Goal: Contribute content

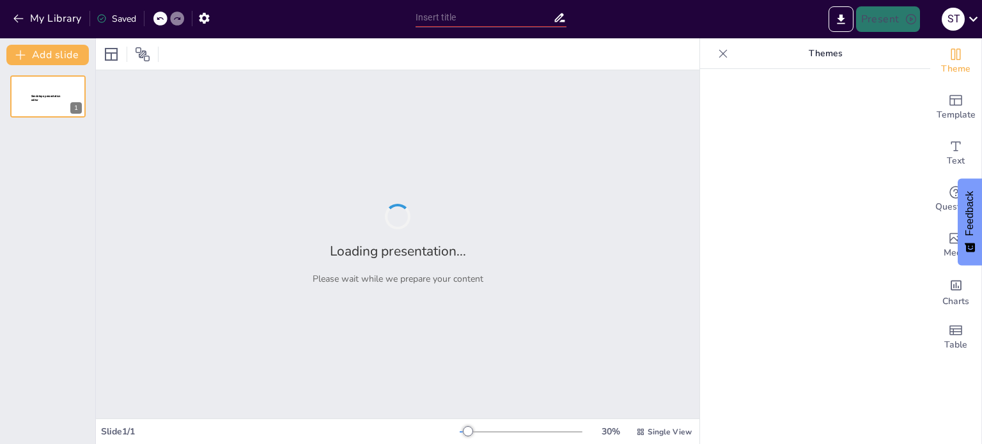
type input "5) Our Vision: Building a Safer Future for Allergy-Affected Families"
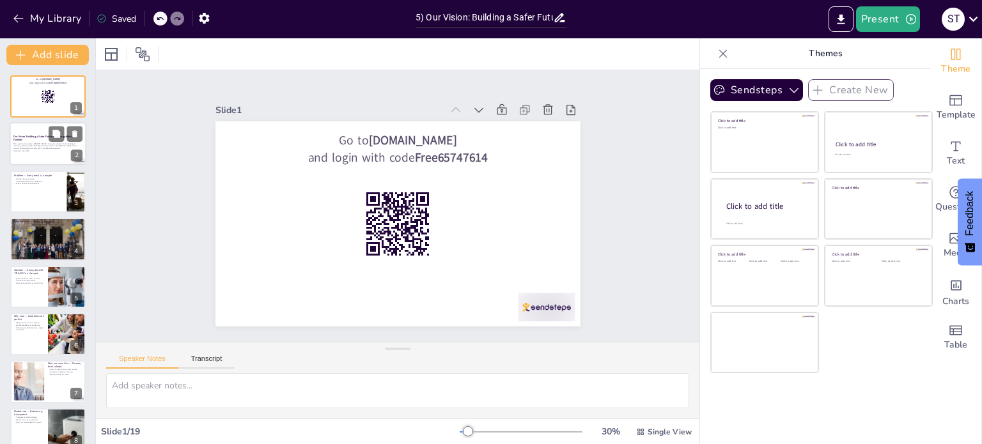
click at [33, 143] on p "This presentation explores [PERSON_NAME]'s innovative solution for food-allerge…" at bounding box center [47, 146] width 69 height 7
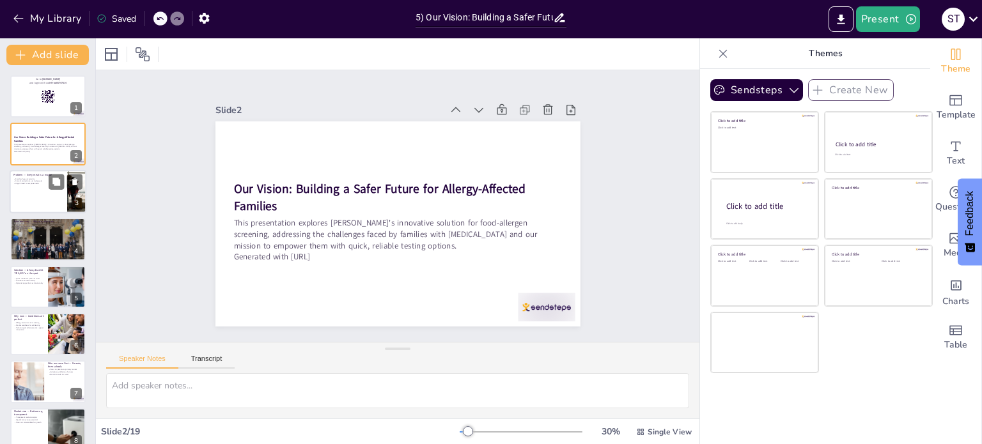
click at [29, 187] on div at bounding box center [48, 191] width 77 height 43
checkbox input "true"
type textarea "Families living with [MEDICAL_DATA] often experience anxiety and uncertainty wh…"
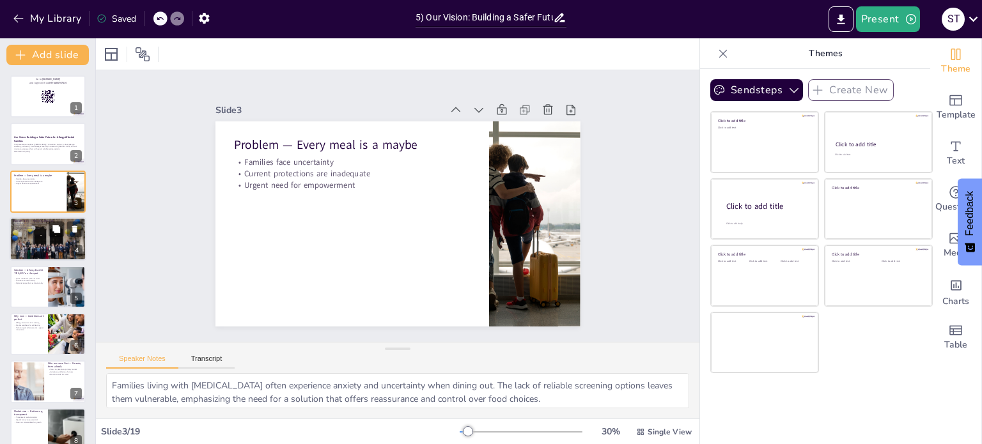
click at [35, 231] on div at bounding box center [48, 238] width 77 height 43
checkbox input "true"
type textarea "My personal experience witnessing a severe allergic reaction has been a signifi…"
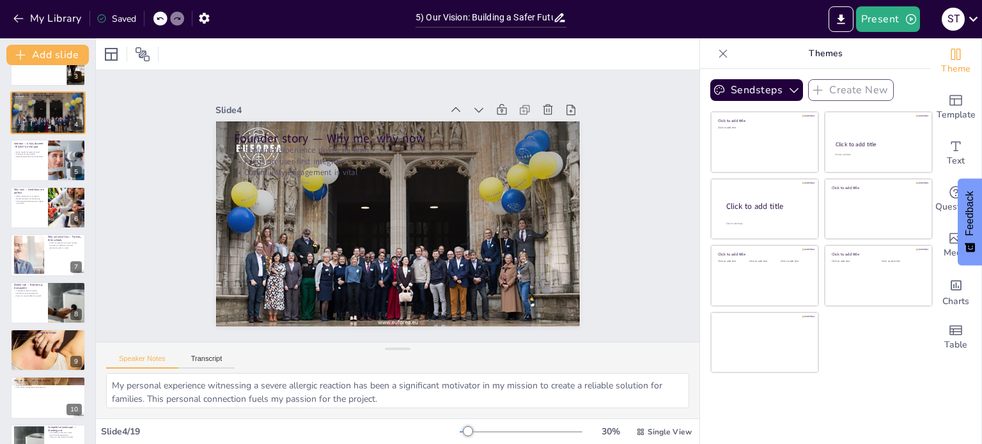
scroll to position [128, 0]
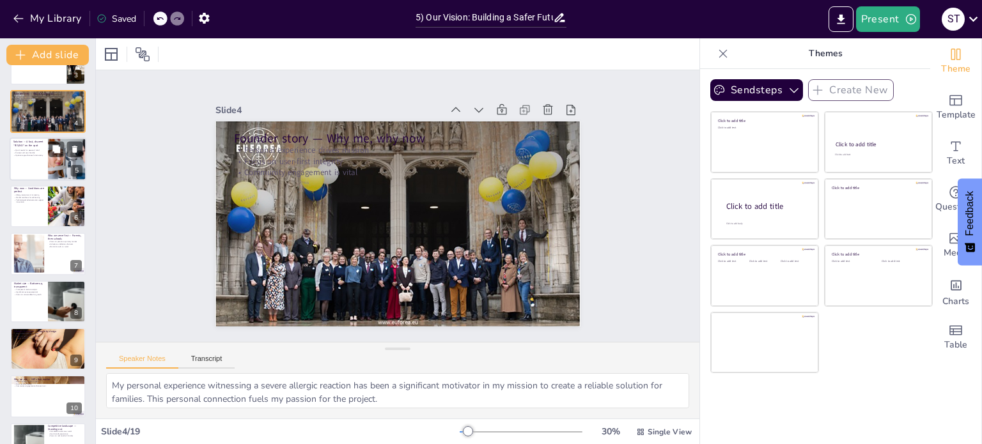
click at [33, 164] on div at bounding box center [48, 158] width 77 height 43
checkbox input "true"
type textarea "The ability to receive quick results is essential for families living with [MED…"
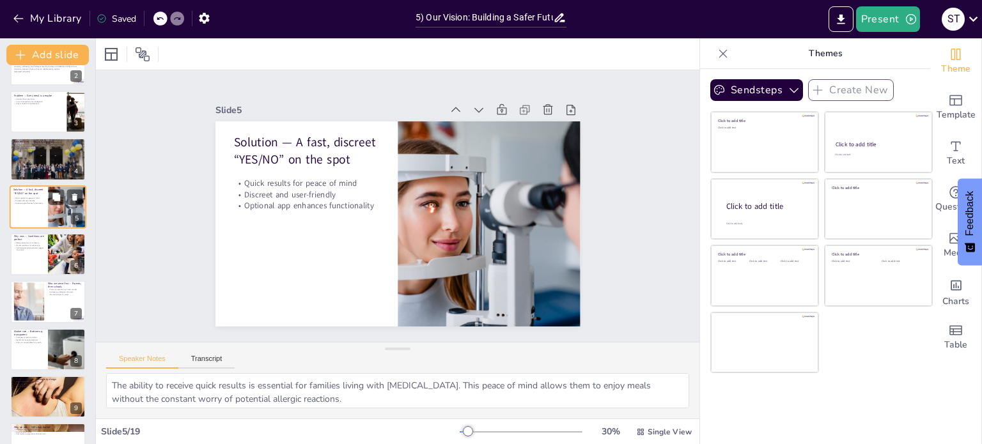
scroll to position [96, 0]
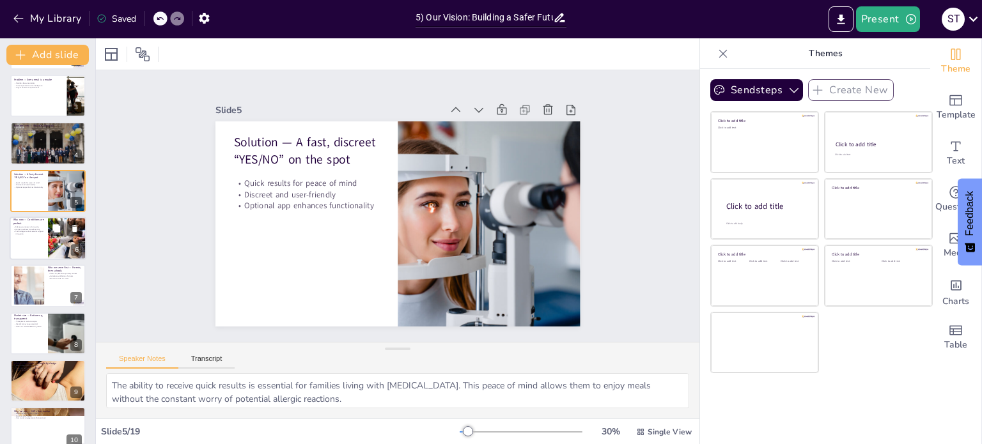
click at [37, 235] on p "Technological advancements support innovation" at bounding box center [28, 233] width 31 height 4
checkbox input "true"
type textarea "The increasing awareness of [MEDICAL_DATA] is a significant factor driving the …"
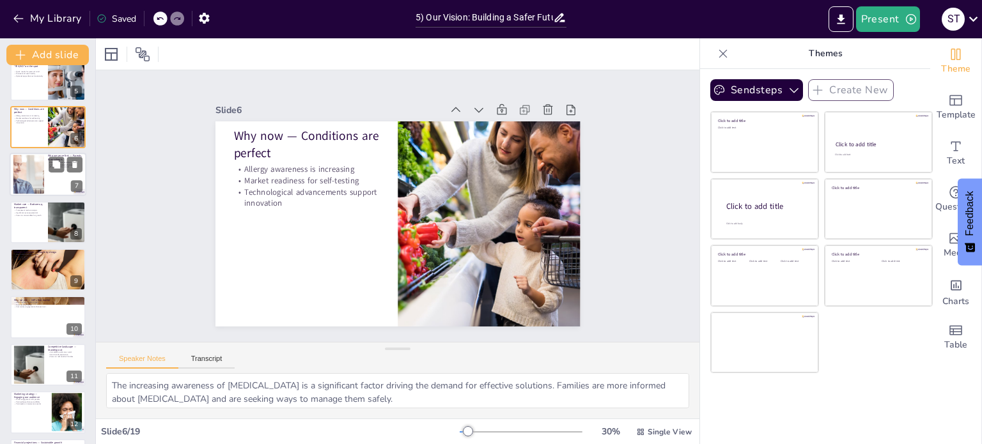
click at [38, 178] on div at bounding box center [28, 174] width 85 height 39
checkbox input "true"
type textarea "Targeting parents of children with severe [MEDICAL_DATA] allows us to address a…"
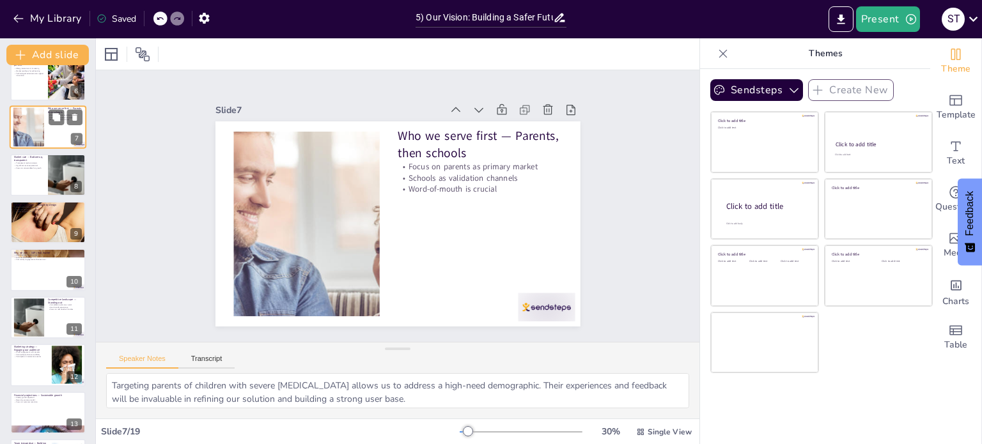
click at [38, 178] on div at bounding box center [47, 175] width 75 height 42
checkbox input "true"
type textarea "A transparent market analysis helps stakeholders understand the potential for g…"
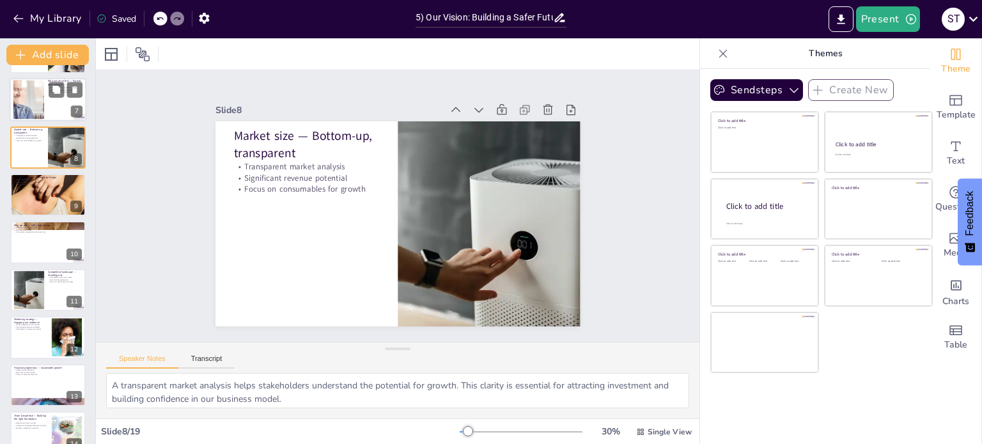
scroll to position [302, 0]
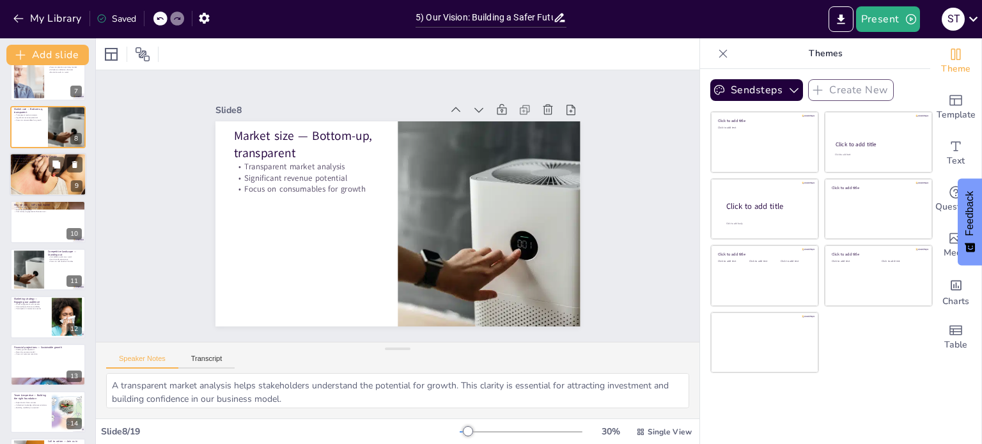
click at [42, 180] on div at bounding box center [47, 174] width 86 height 43
checkbox input "true"
type textarea "A user-friendly sampling process is essential for ensuring that families can ea…"
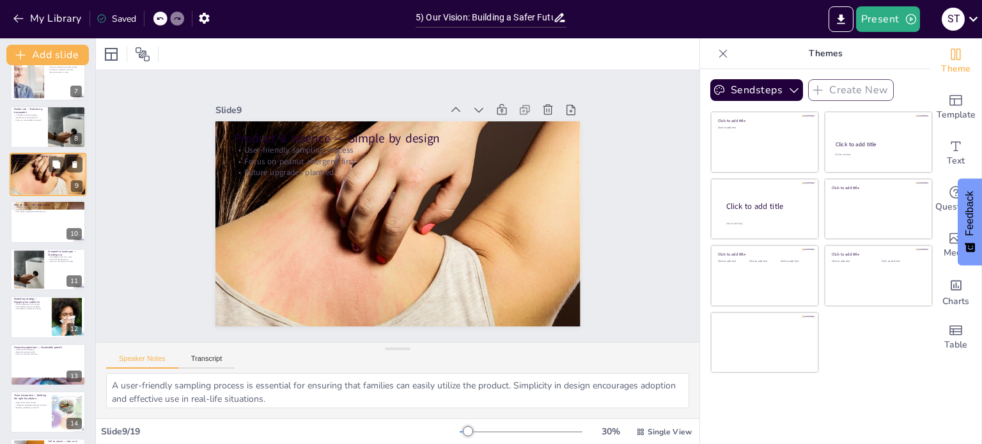
scroll to position [222, 0]
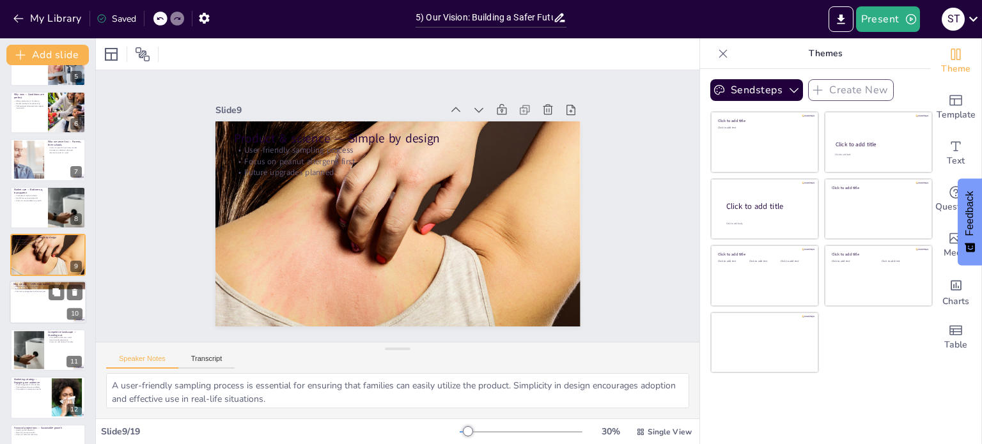
click at [33, 303] on div at bounding box center [48, 302] width 77 height 43
checkbox input "true"
type textarea "Real-time testing of actual meals provides families with immediate answers, set…"
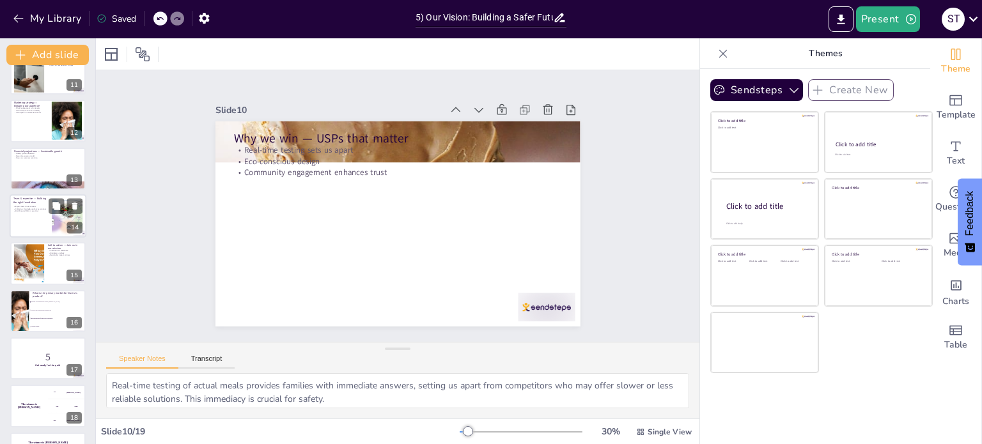
scroll to position [540, 0]
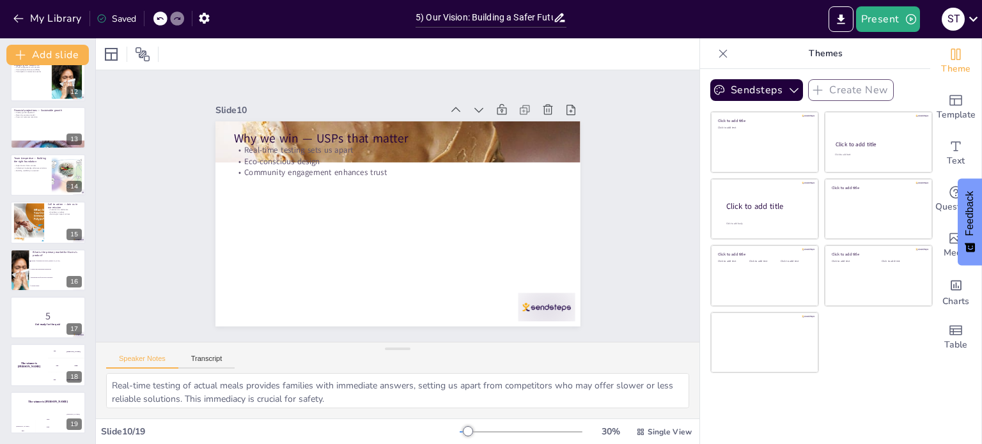
checkbox input "true"
